Goal: Information Seeking & Learning: Learn about a topic

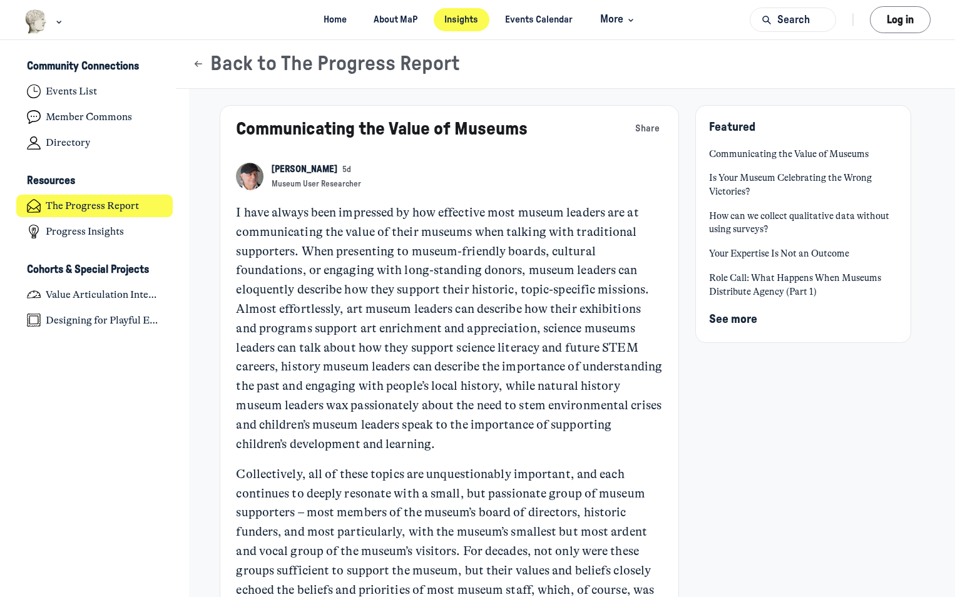
scroll to position [4090, 2460]
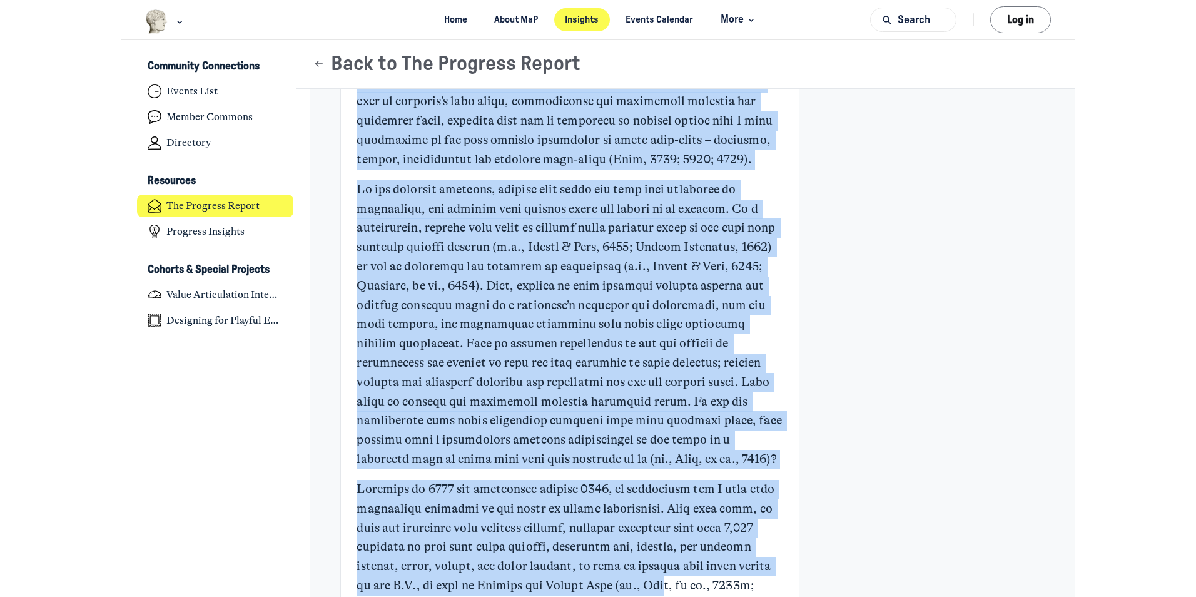
scroll to position [1470, 0]
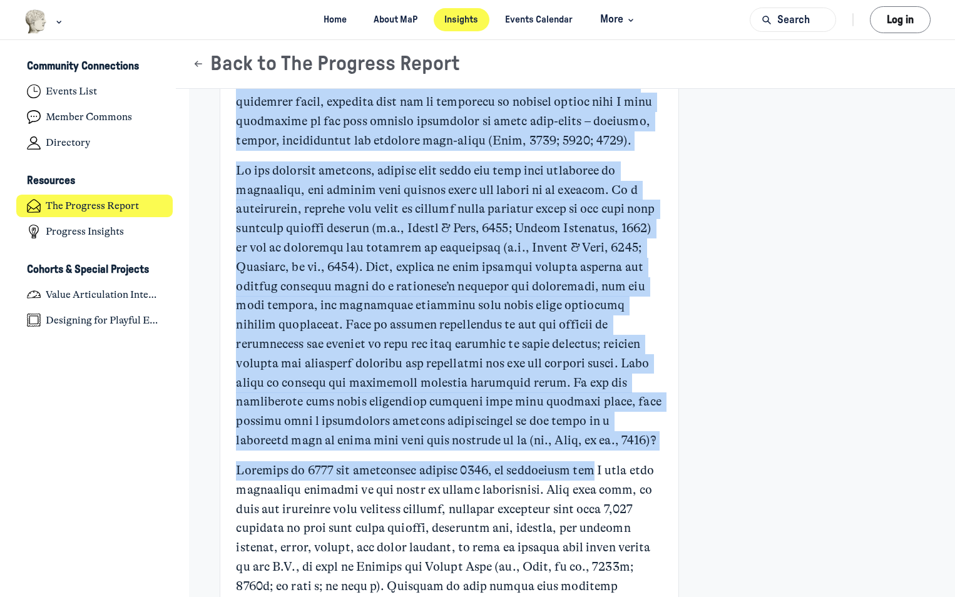
drag, startPoint x: 232, startPoint y: 208, endPoint x: 588, endPoint y: 472, distance: 443.6
click at [424, 412] on p "Main Content" at bounding box center [449, 305] width 426 height 289
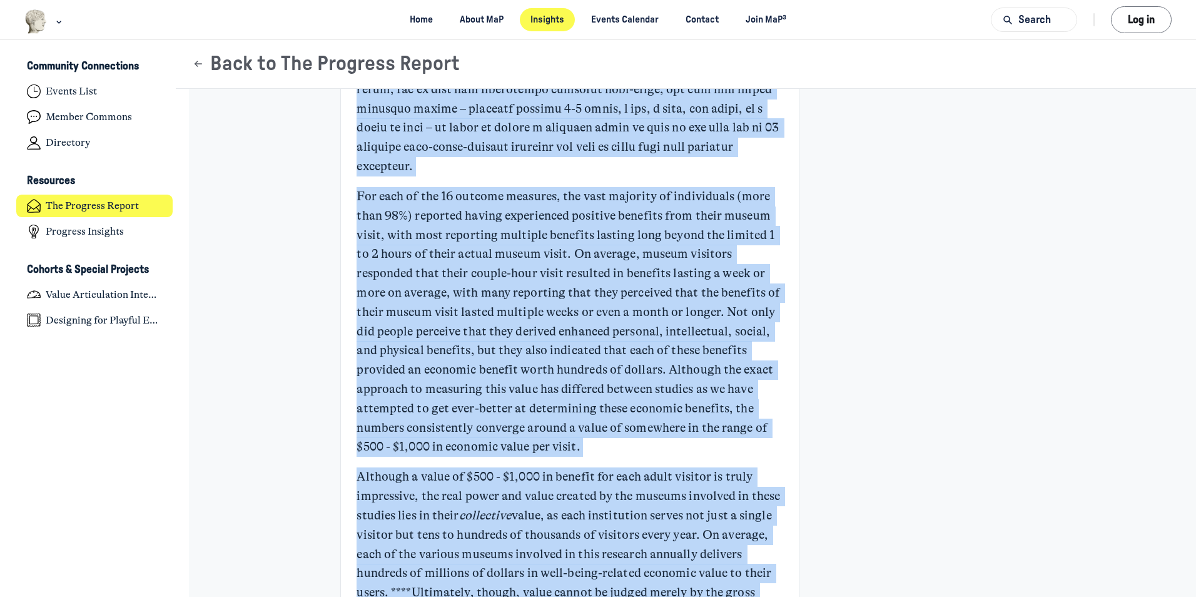
scroll to position [2218, 0]
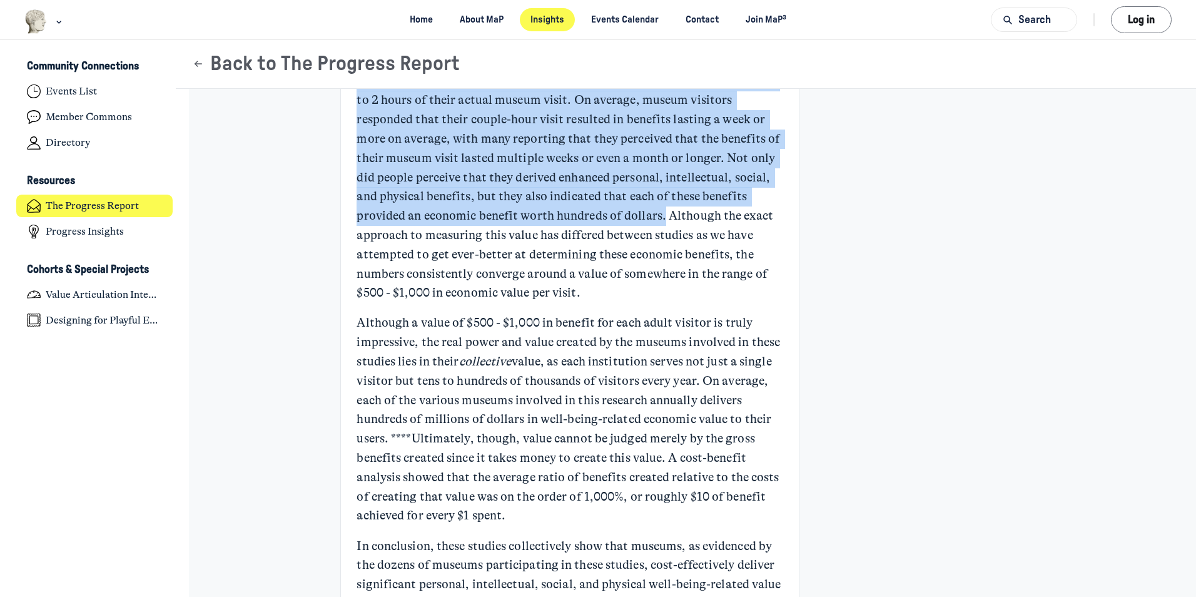
drag, startPoint x: 354, startPoint y: 106, endPoint x: 660, endPoint y: 216, distance: 325.0
copy div "Loremips do 3145 sit ametconsec adipisc 8157, el seddoeiusm tem I utla etdo mag…"
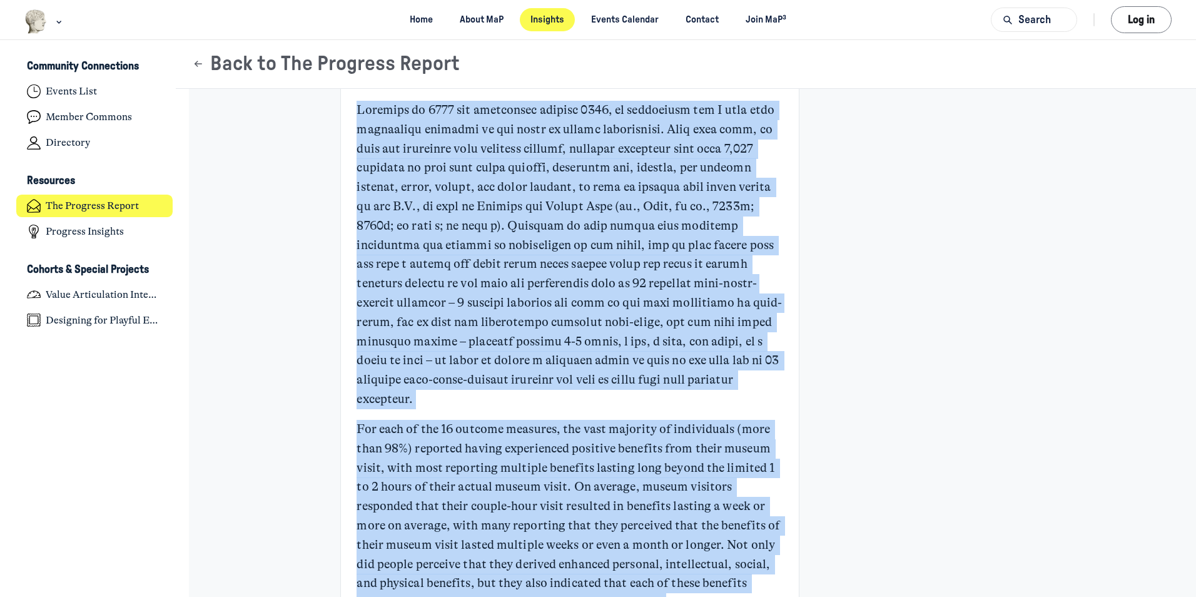
scroll to position [1809, 0]
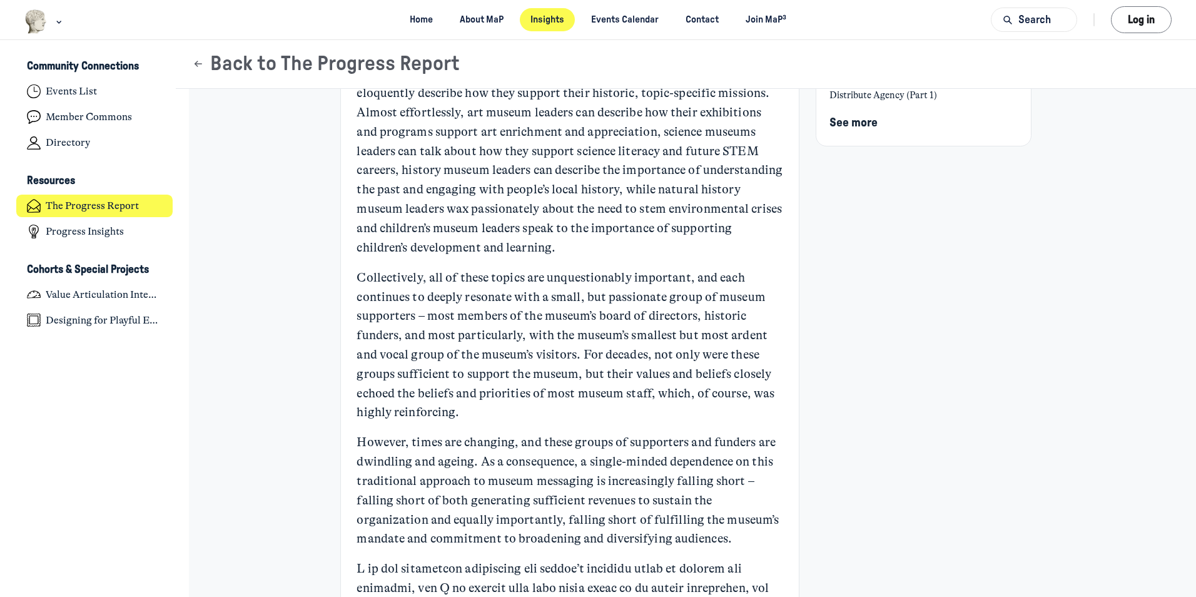
scroll to position [0, 0]
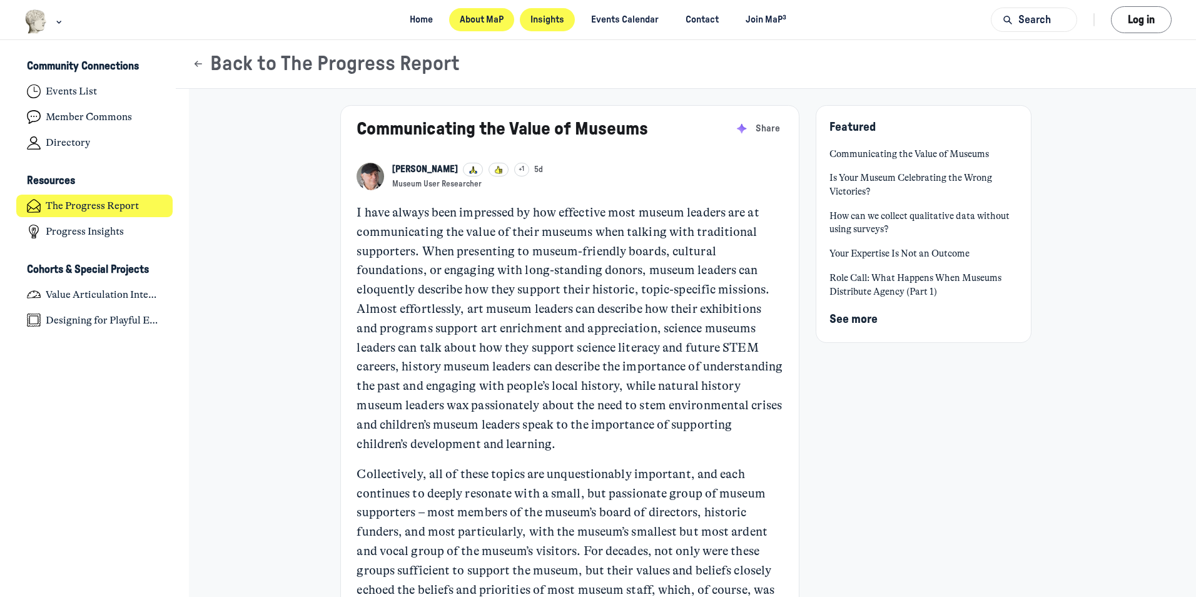
click at [457, 23] on link "About MaP" at bounding box center [482, 19] width 66 height 23
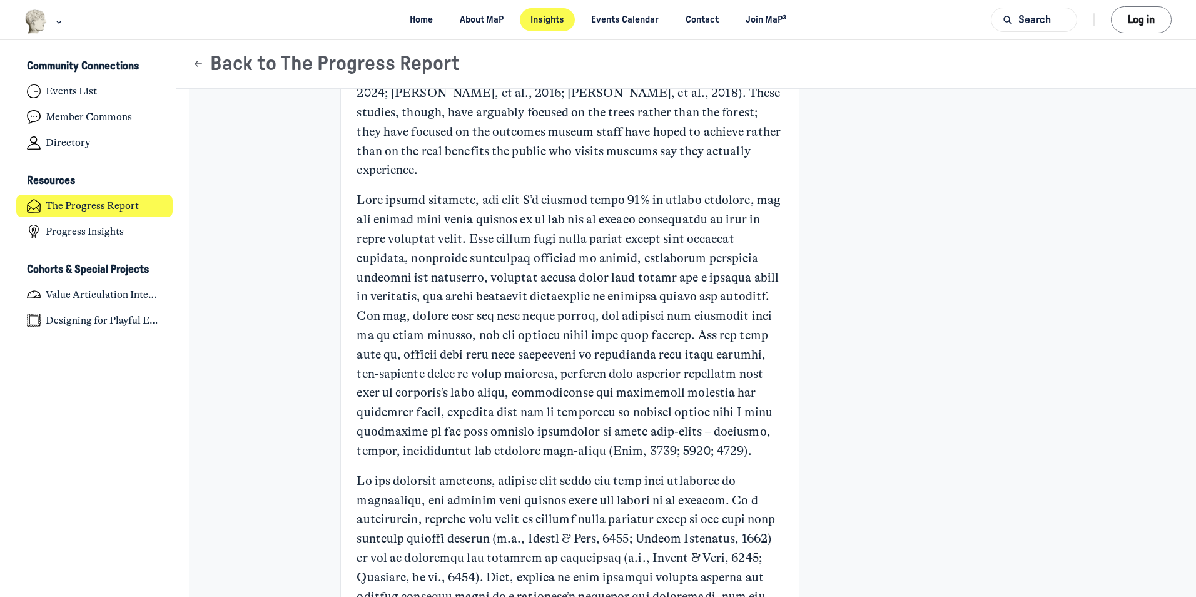
scroll to position [1168, 0]
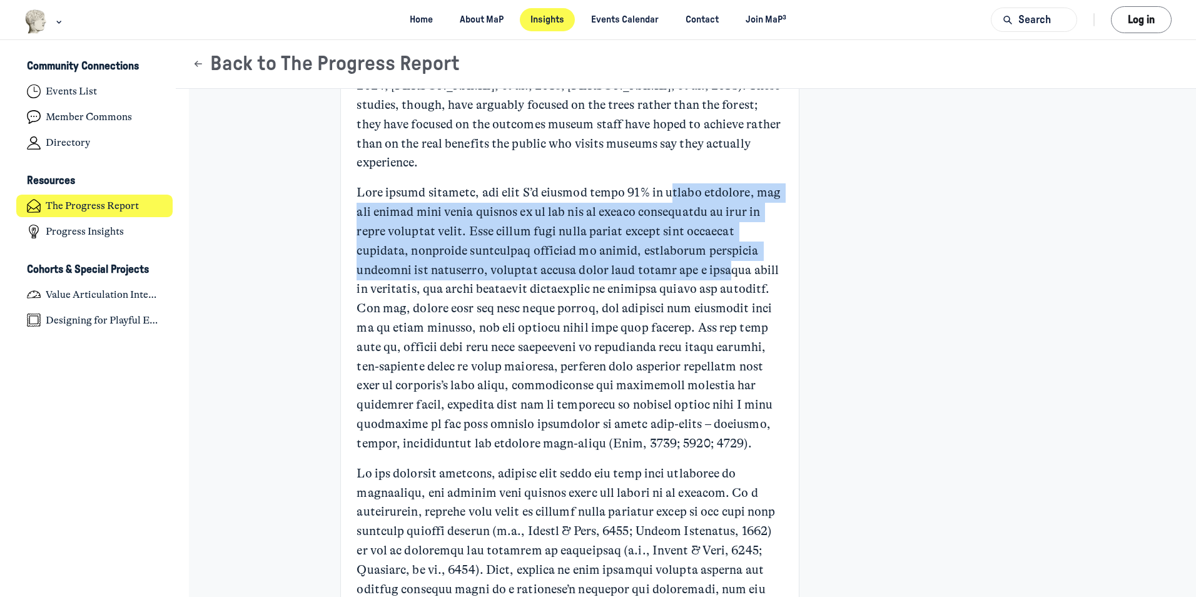
drag, startPoint x: 672, startPoint y: 171, endPoint x: 710, endPoint y: 245, distance: 82.8
click at [710, 245] on p "Main Content" at bounding box center [570, 318] width 426 height 270
drag, startPoint x: 710, startPoint y: 245, endPoint x: 633, endPoint y: 176, distance: 102.8
click at [665, 196] on p "Main Content" at bounding box center [570, 318] width 426 height 270
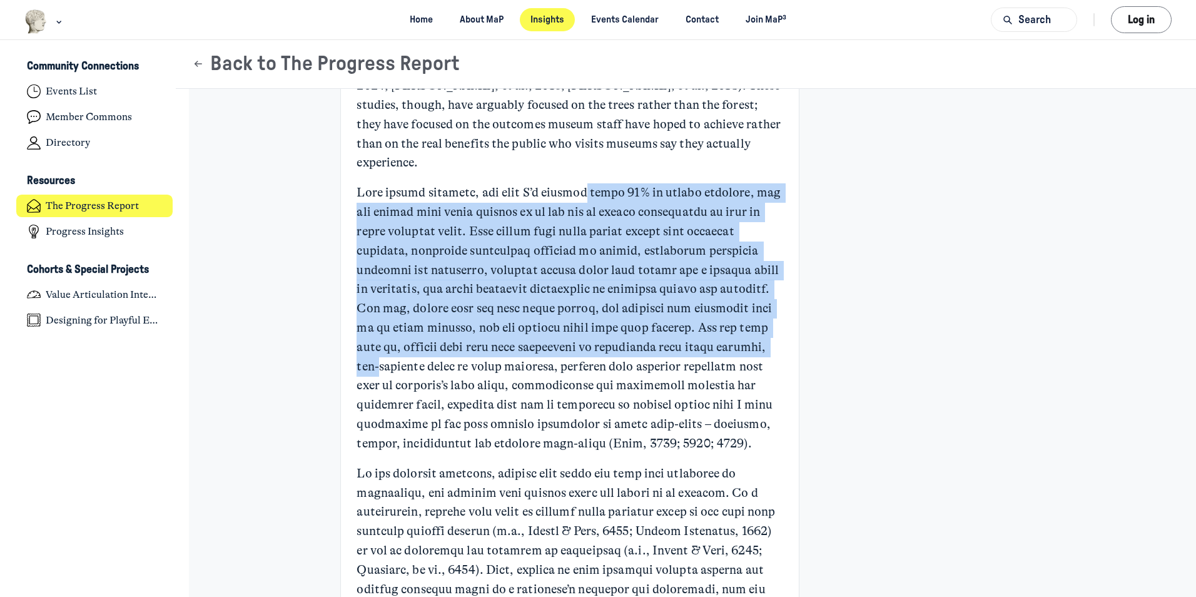
drag, startPoint x: 587, startPoint y: 165, endPoint x: 767, endPoint y: 327, distance: 241.9
click at [767, 327] on p "Main Content" at bounding box center [570, 318] width 426 height 270
drag, startPoint x: 767, startPoint y: 327, endPoint x: 733, endPoint y: 324, distance: 34.0
click at [733, 324] on p "Main Content" at bounding box center [570, 318] width 426 height 270
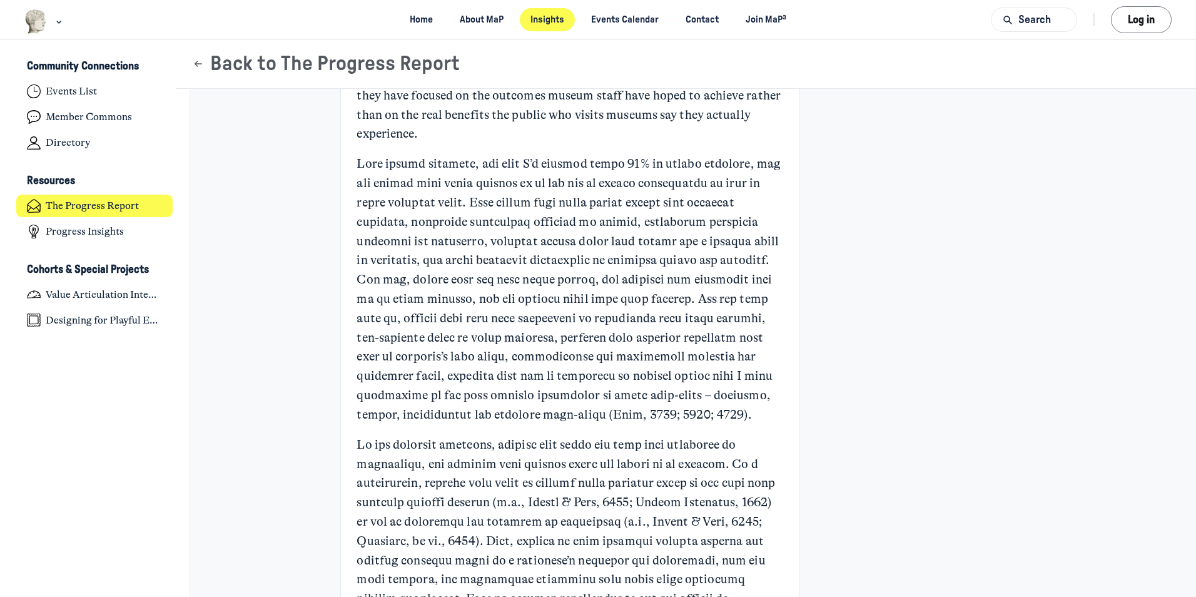
scroll to position [1218, 0]
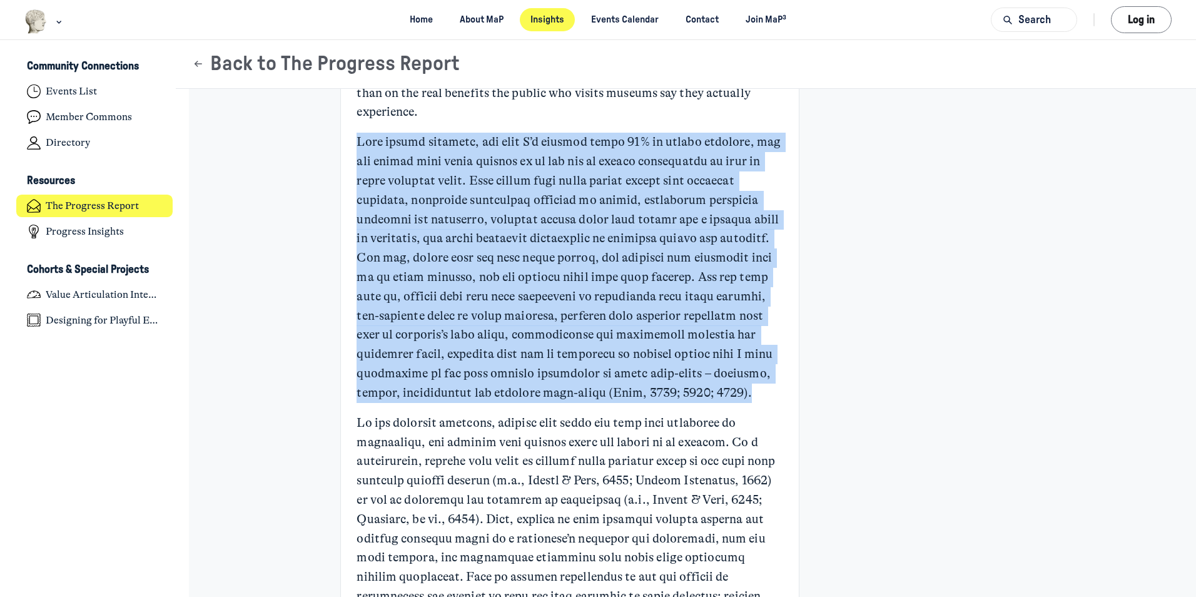
drag, startPoint x: 357, startPoint y: 121, endPoint x: 715, endPoint y: 374, distance: 438.7
click at [715, 374] on p "Main Content" at bounding box center [570, 268] width 426 height 270
copy p "Lore ipsumd sitametc, adi elit S’d eiusmod tempo 86% in utlabo etdolore, mag al…"
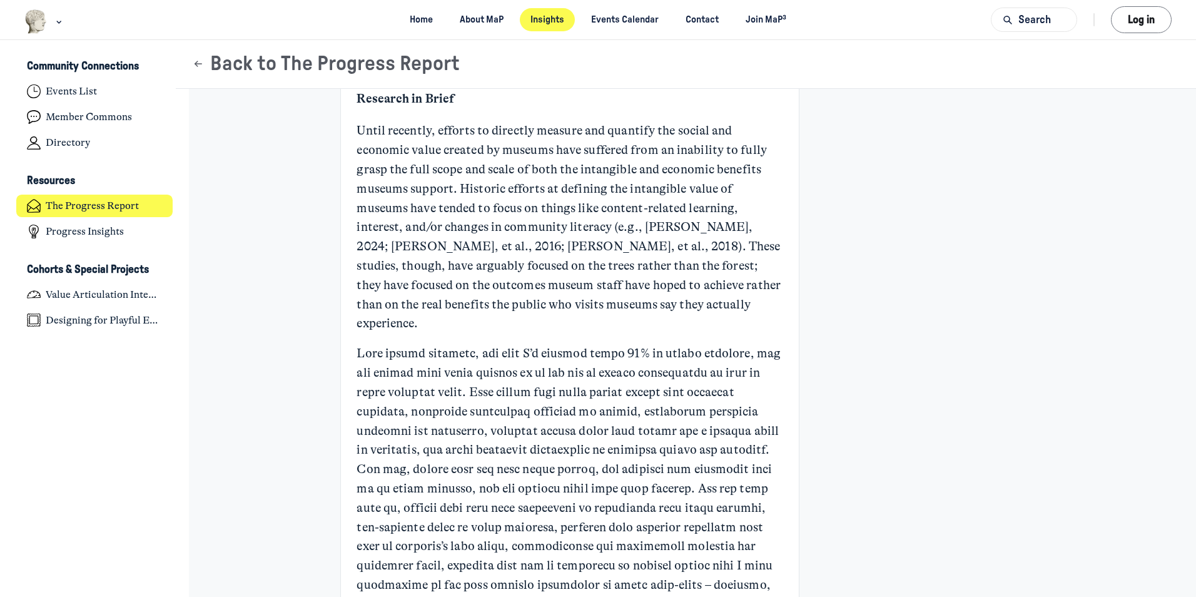
scroll to position [0, 0]
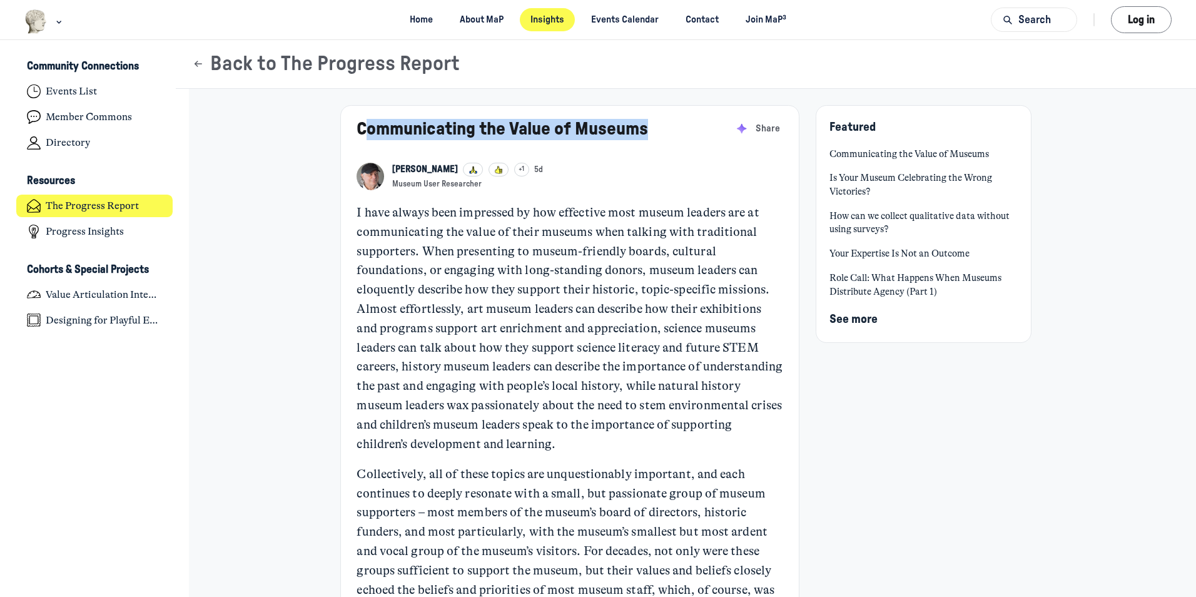
drag, startPoint x: 367, startPoint y: 120, endPoint x: 660, endPoint y: 127, distance: 293.6
click at [660, 127] on div "Communicating the Value of Museums [PERSON_NAME] [PERSON_NAME] +1 5d Museum Use…" at bounding box center [541, 154] width 368 height 71
drag, startPoint x: 660, startPoint y: 127, endPoint x: 655, endPoint y: 131, distance: 6.7
click at [656, 131] on div "Communicating the Value of Museums [PERSON_NAME] [PERSON_NAME] +1 5d Museum Use…" at bounding box center [541, 154] width 368 height 71
drag, startPoint x: 651, startPoint y: 131, endPoint x: 356, endPoint y: 150, distance: 295.9
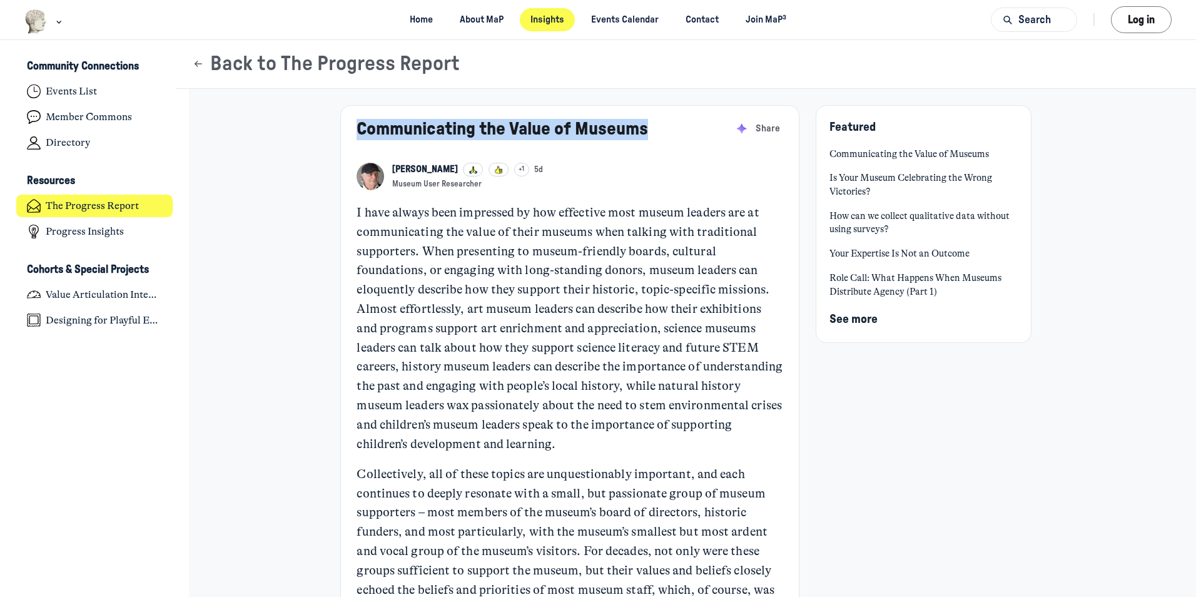
click at [357, 150] on div "Communicating the Value of Museums [PERSON_NAME] [PERSON_NAME] +1 5d Museum Use…" at bounding box center [541, 154] width 368 height 71
copy link "Communicating the Value of Museums"
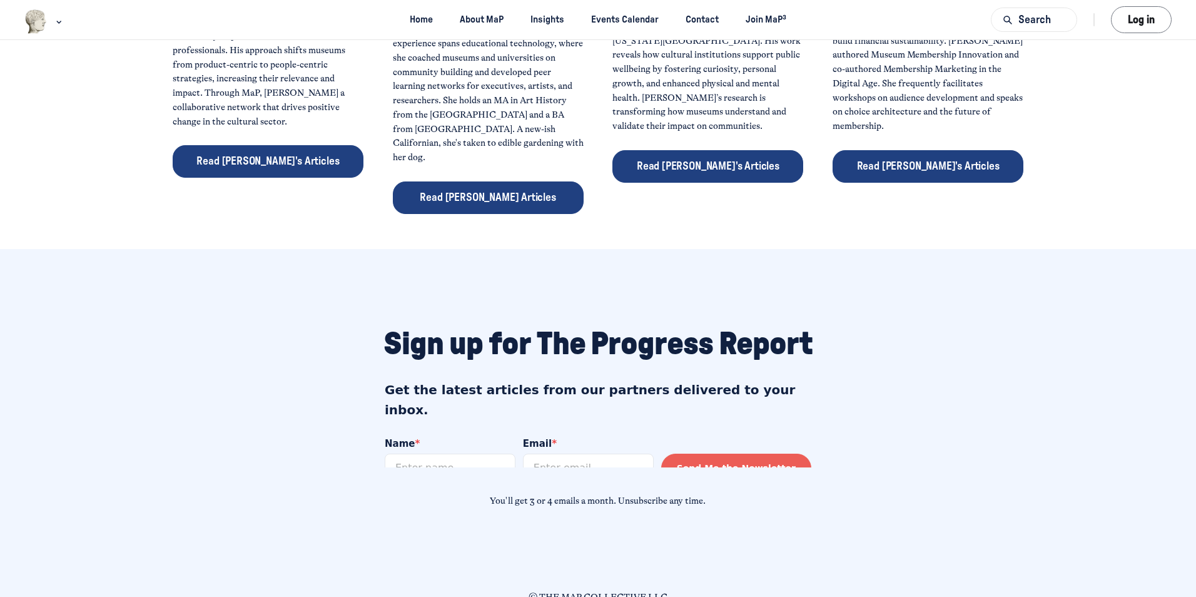
scroll to position [578, 0]
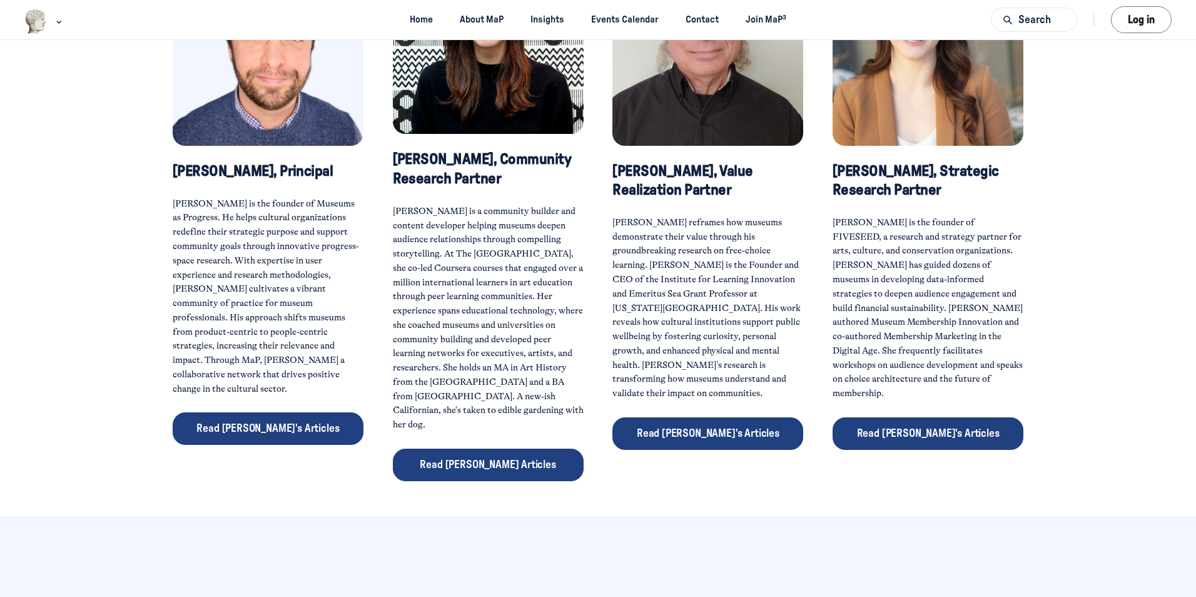
click at [685, 324] on p "John reframes how museums demonstrate their value through his groundbreaking re…" at bounding box center [708, 308] width 191 height 185
drag, startPoint x: 658, startPoint y: 265, endPoint x: 792, endPoint y: 262, distance: 134.6
click at [792, 262] on p "John reframes how museums demonstrate their value through his groundbreaking re…" at bounding box center [708, 308] width 191 height 185
copy p "Institute for Learning Innovation"
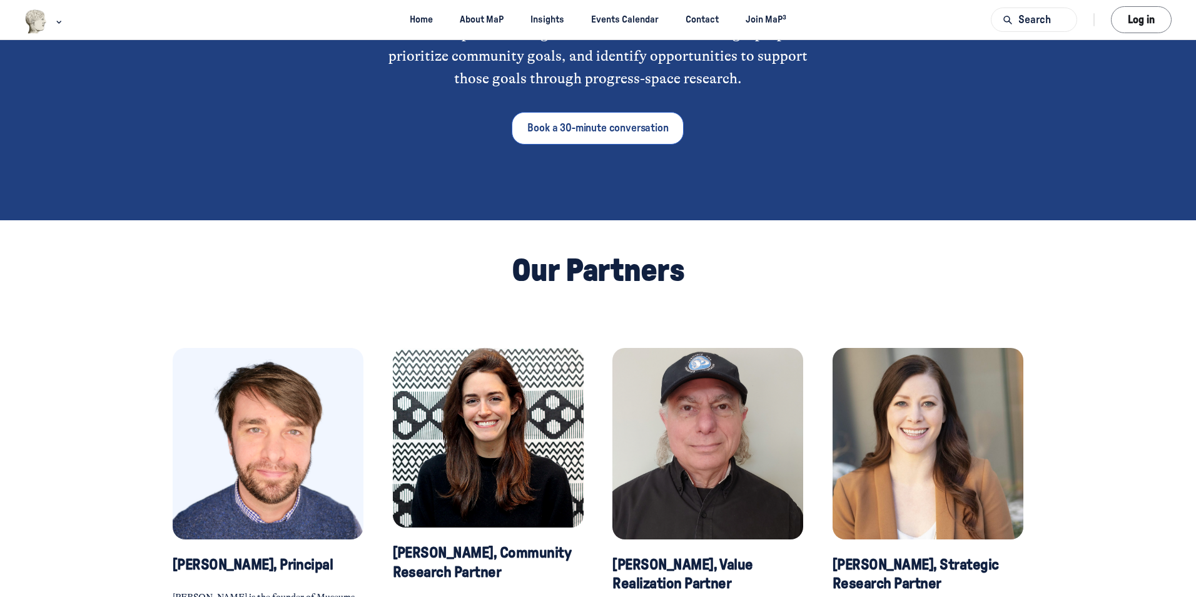
scroll to position [203, 0]
